Goal: Find specific page/section: Locate a particular part of the current website

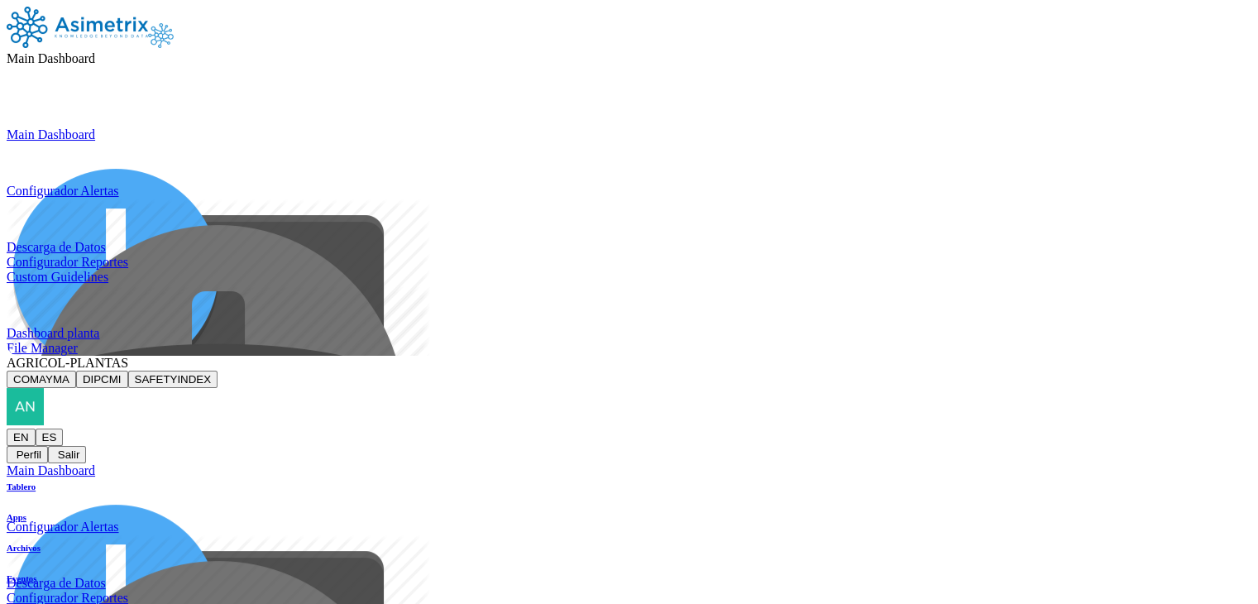
click at [128, 356] on span "AGRICOL-PLANTAS" at bounding box center [68, 363] width 122 height 14
click at [128, 370] on button "DIPCMI" at bounding box center [102, 378] width 52 height 17
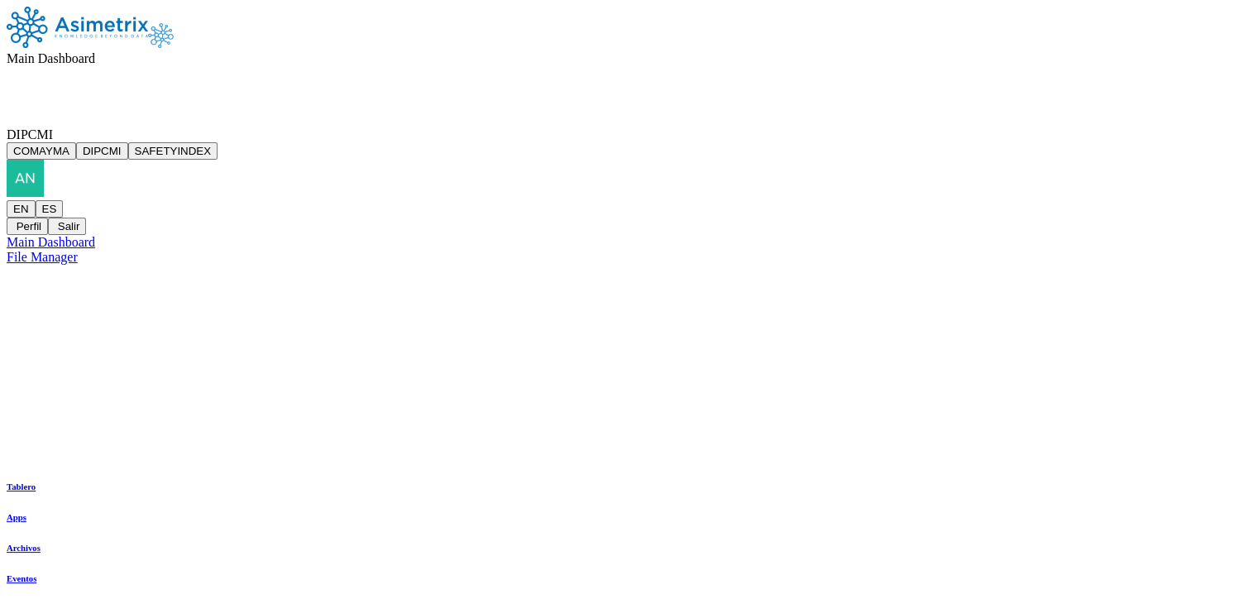
click at [53, 127] on span "DIPCMI" at bounding box center [30, 134] width 46 height 14
click at [218, 142] on button "SAFETYINDEX" at bounding box center [173, 150] width 90 height 17
